Goal: Check status: Check status

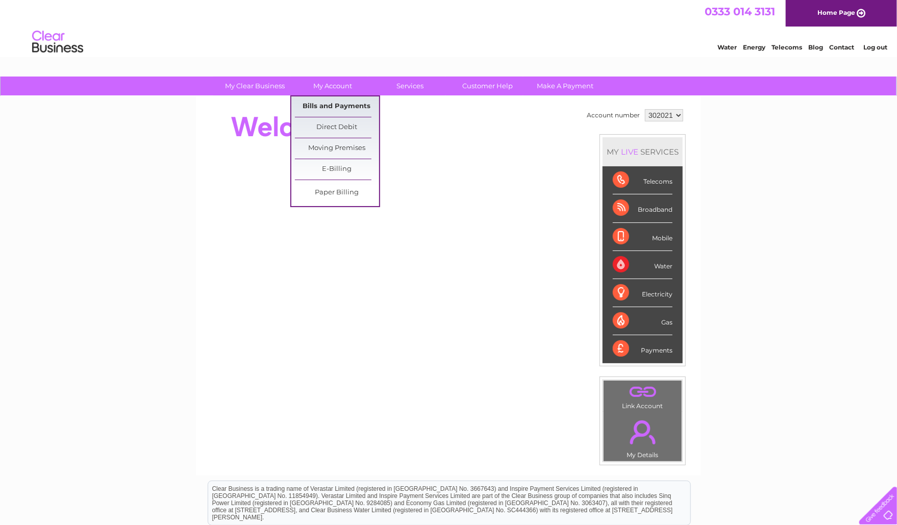
click at [346, 110] on link "Bills and Payments" at bounding box center [337, 106] width 84 height 20
